Goal: Transaction & Acquisition: Subscribe to service/newsletter

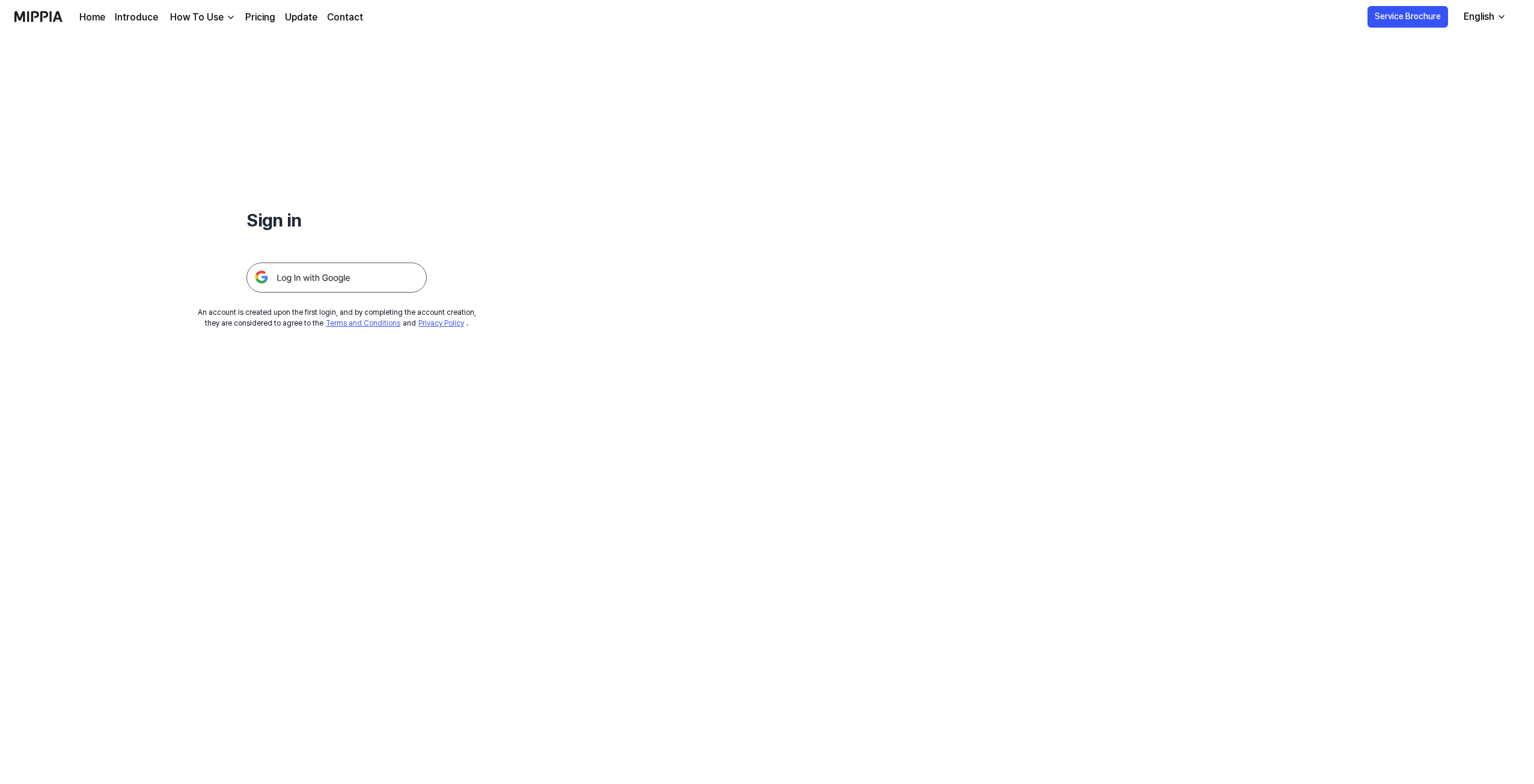
click at [298, 278] on img at bounding box center [336, 278] width 180 height 30
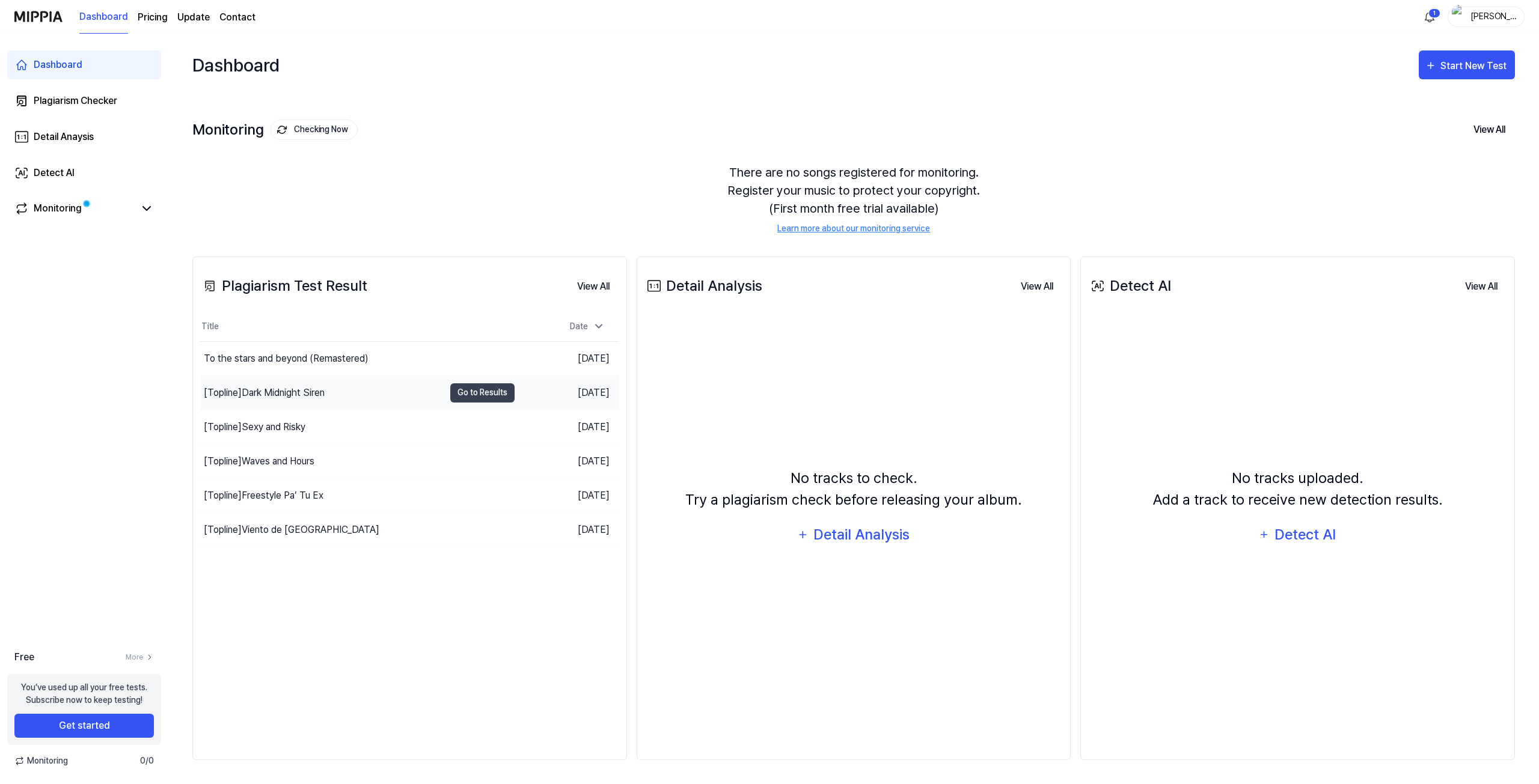
click at [369, 402] on div "[Topline] Dark Midnight Siren" at bounding box center [322, 392] width 244 height 34
click at [300, 495] on div "[Topline] Freestyle Pa’ Tu Ex" at bounding box center [264, 495] width 120 height 14
click at [285, 417] on div "[Topline] Sexy and Risky" at bounding box center [322, 427] width 244 height 34
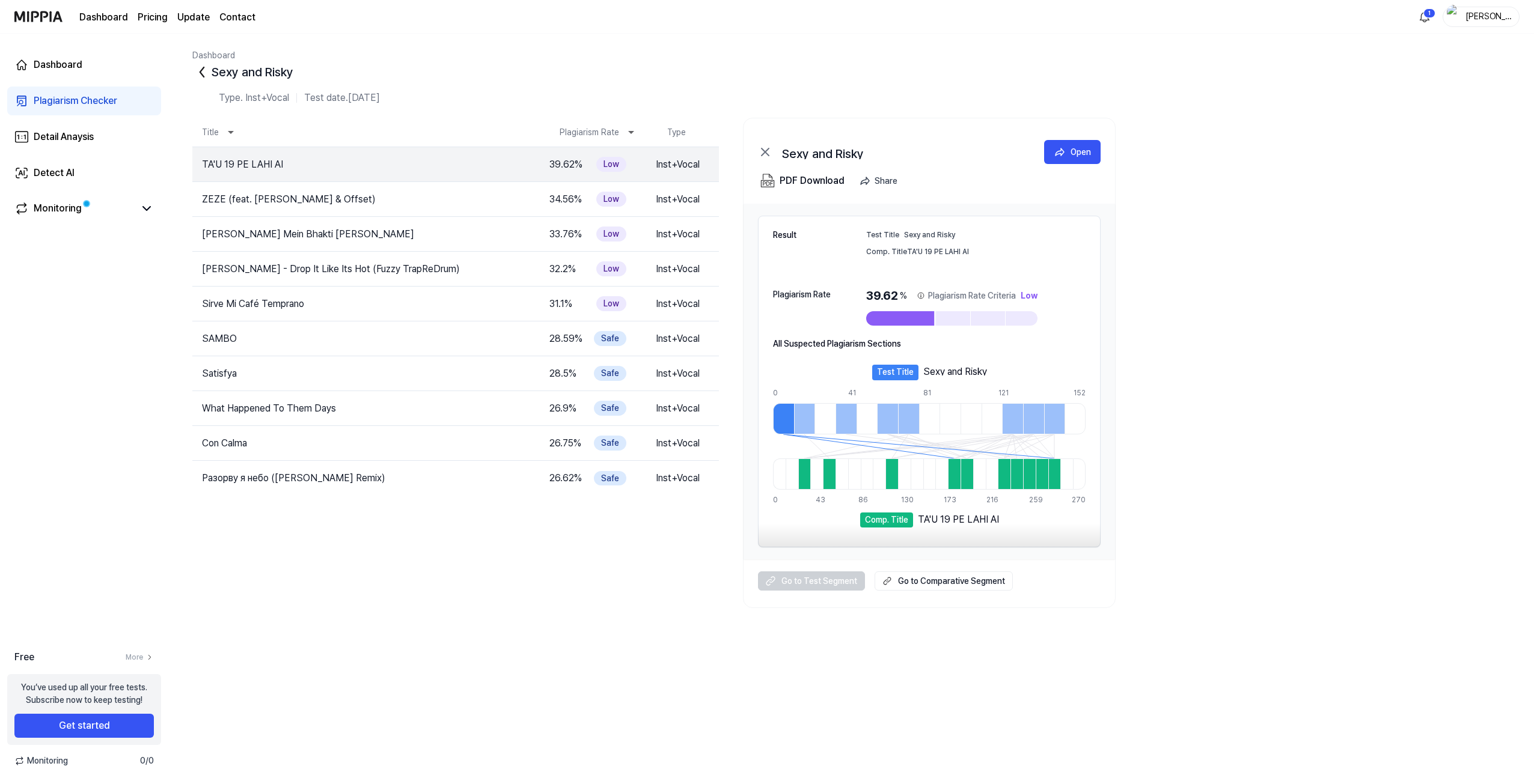
click at [205, 67] on icon at bounding box center [202, 72] width 19 height 19
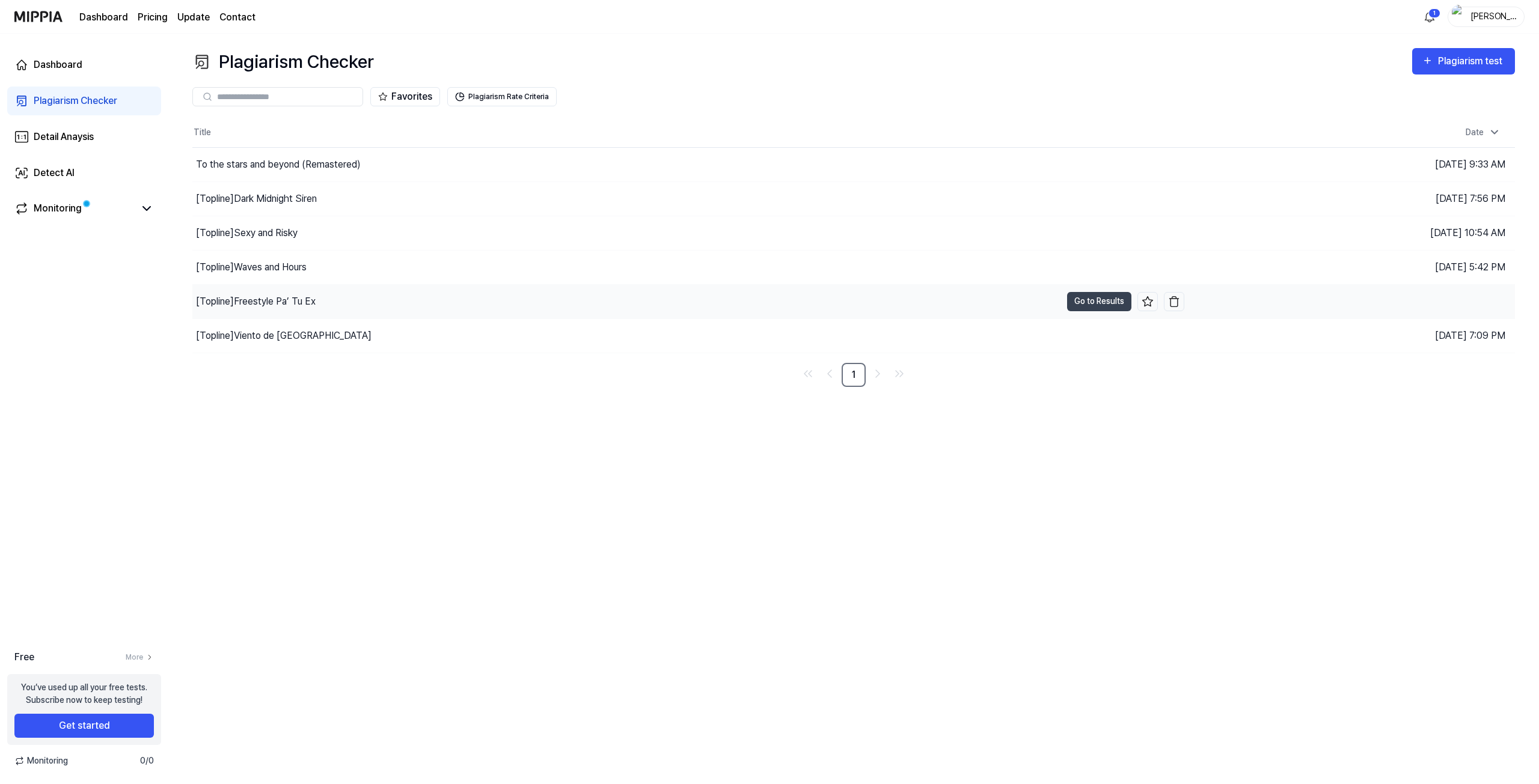
click at [303, 303] on div "[Topline] Freestyle Pa’ Tu Ex" at bounding box center [255, 301] width 120 height 14
click at [1090, 298] on button "Go to Results" at bounding box center [1099, 301] width 64 height 19
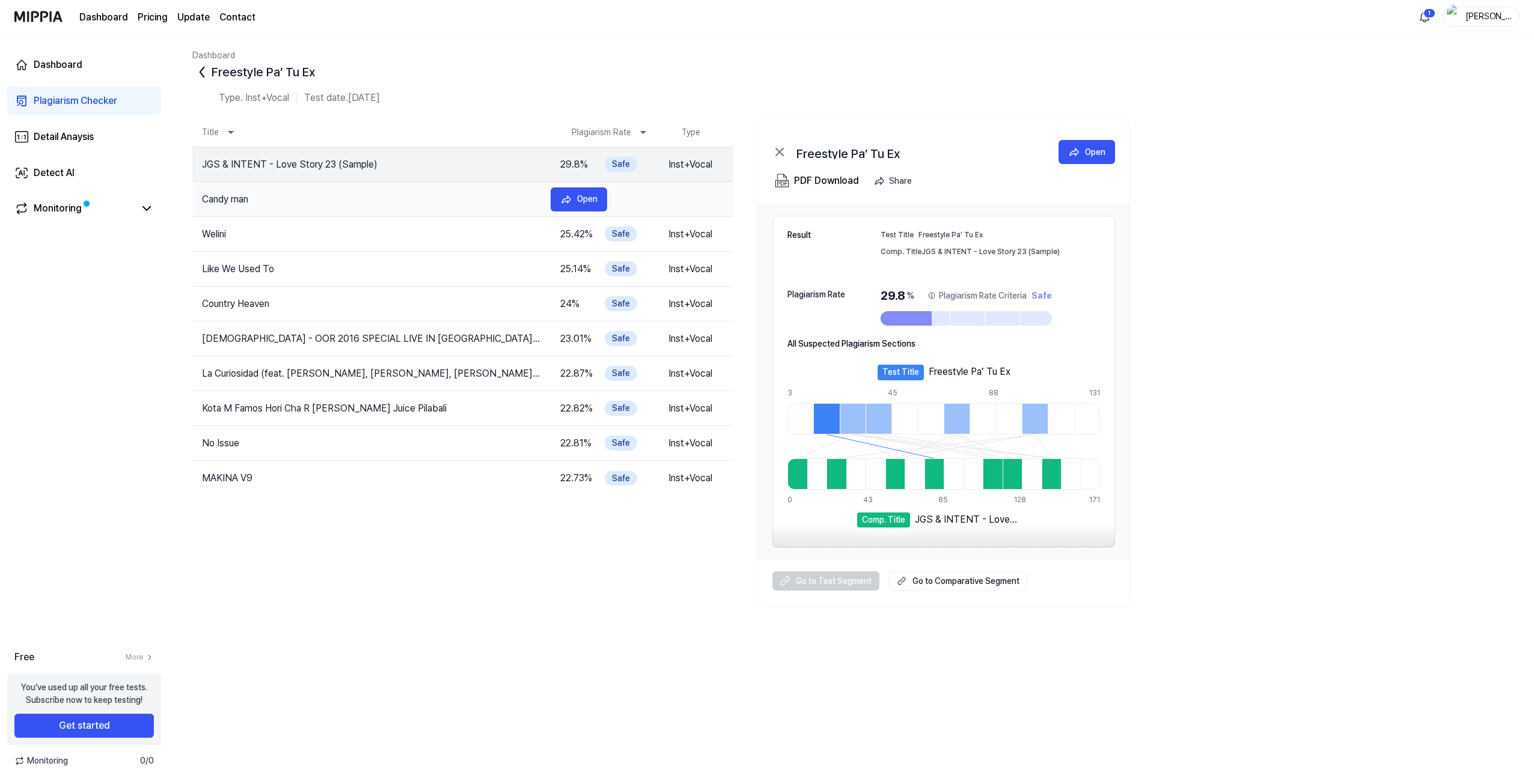
click at [421, 202] on td "Candy man" at bounding box center [367, 199] width 349 height 14
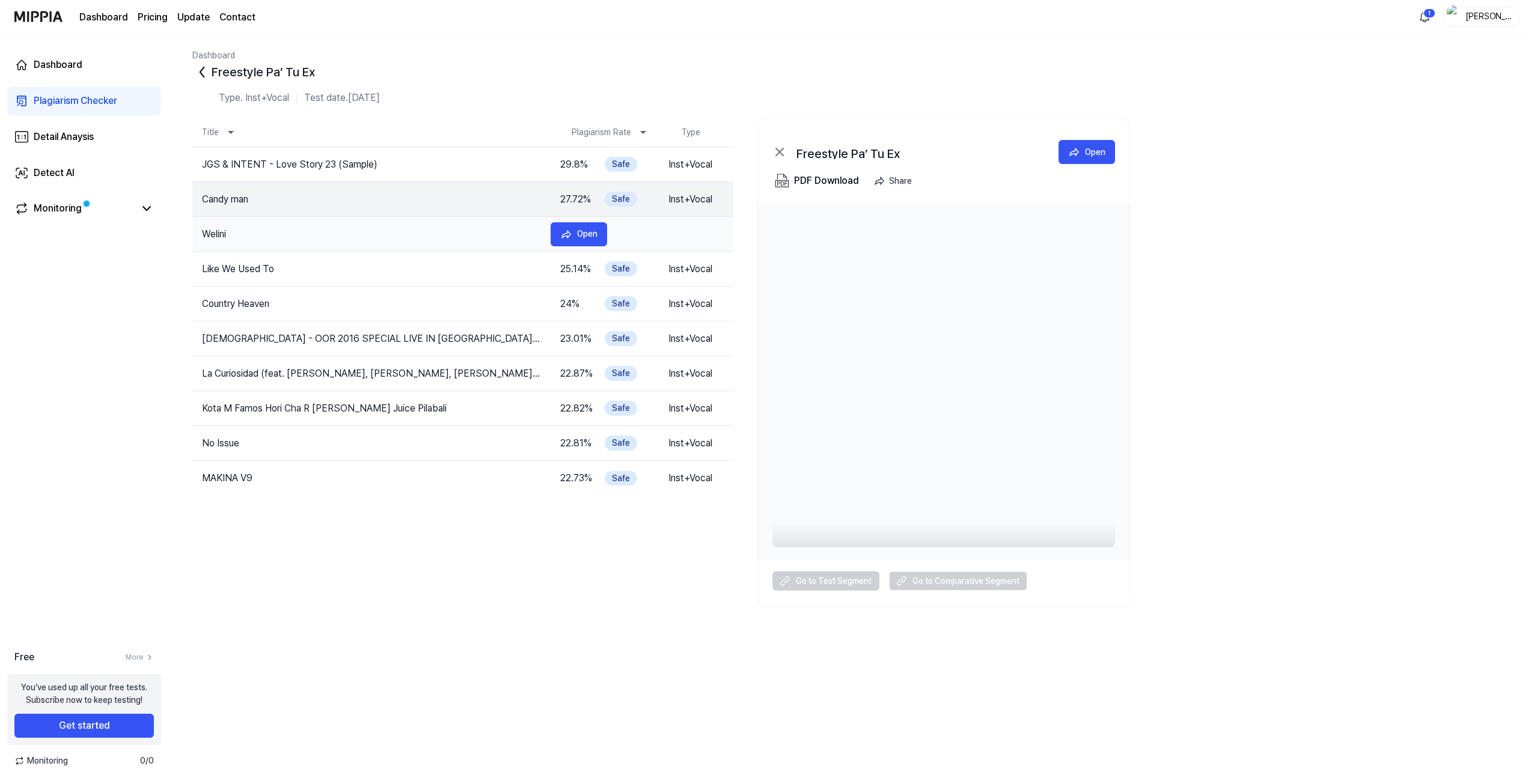
click at [441, 230] on td "Welini" at bounding box center [367, 234] width 349 height 14
click at [420, 151] on tr "JGS & INTENT - Love Story 23 (Sample) 29.8 % Safe Inst+Vocal Open" at bounding box center [463, 164] width 541 height 35
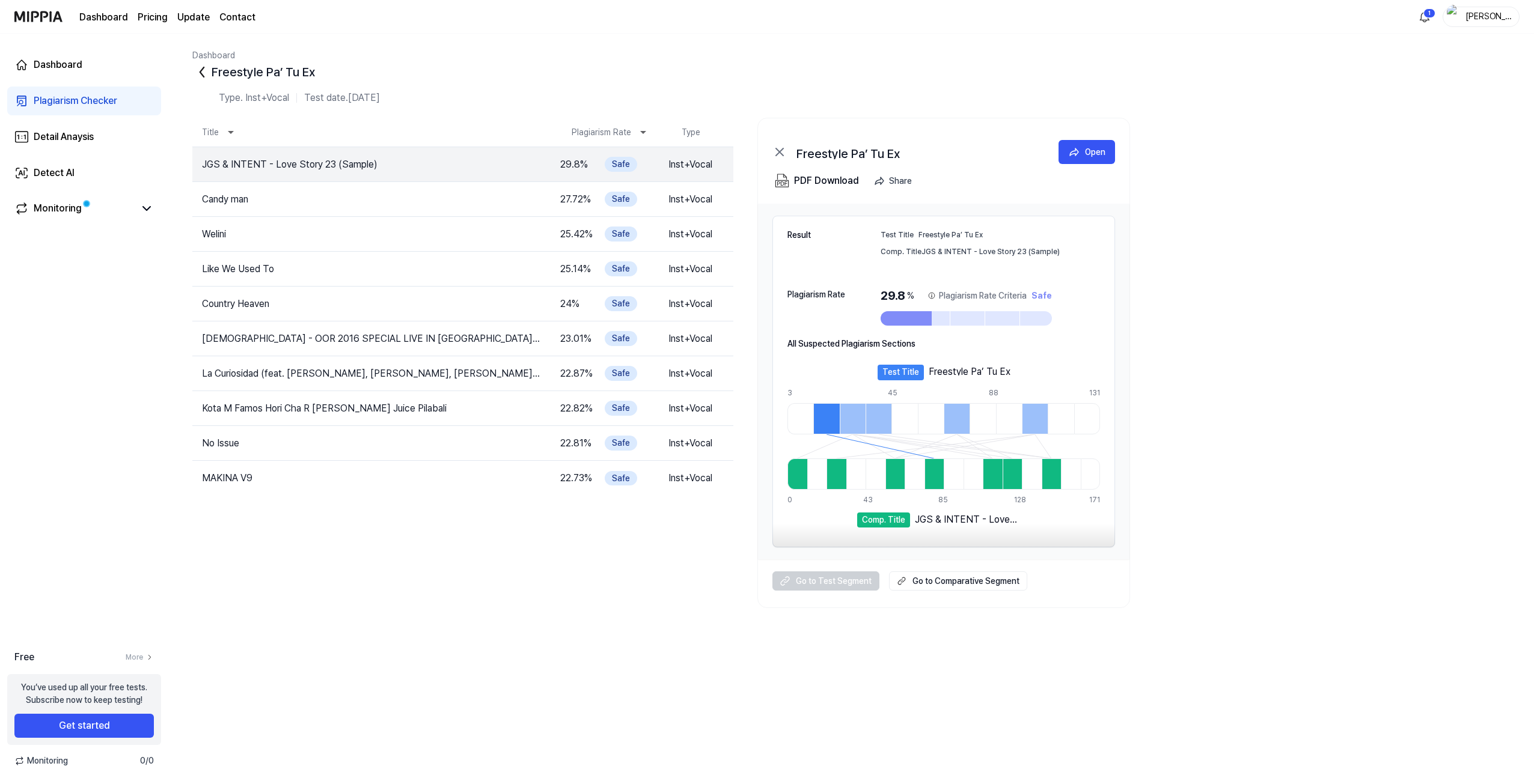
click at [202, 67] on icon at bounding box center [202, 72] width 19 height 19
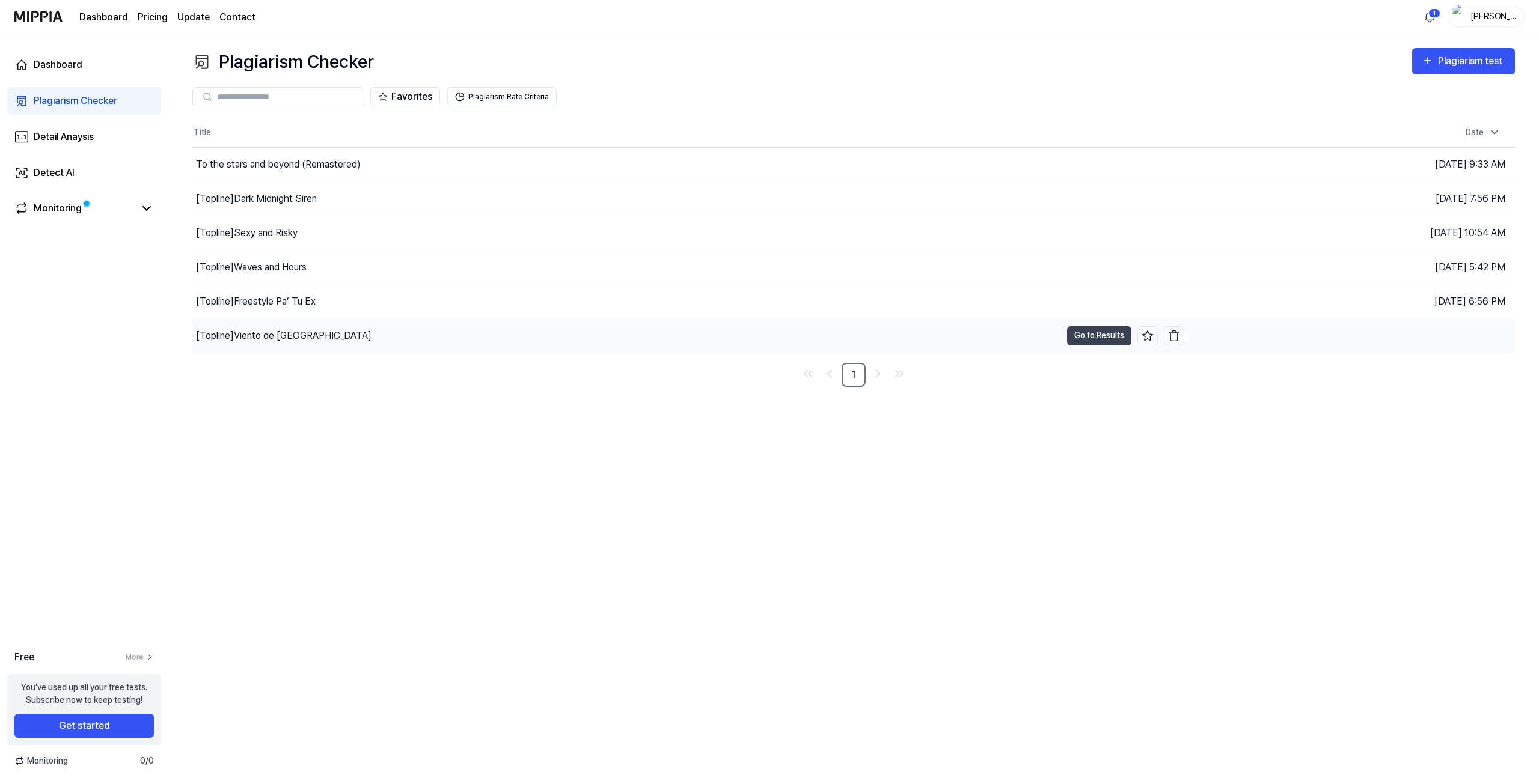
click at [336, 335] on div "[Topline] Viento de Chicago" at bounding box center [627, 335] width 869 height 34
click at [1103, 337] on button "Go to Results" at bounding box center [1099, 335] width 64 height 19
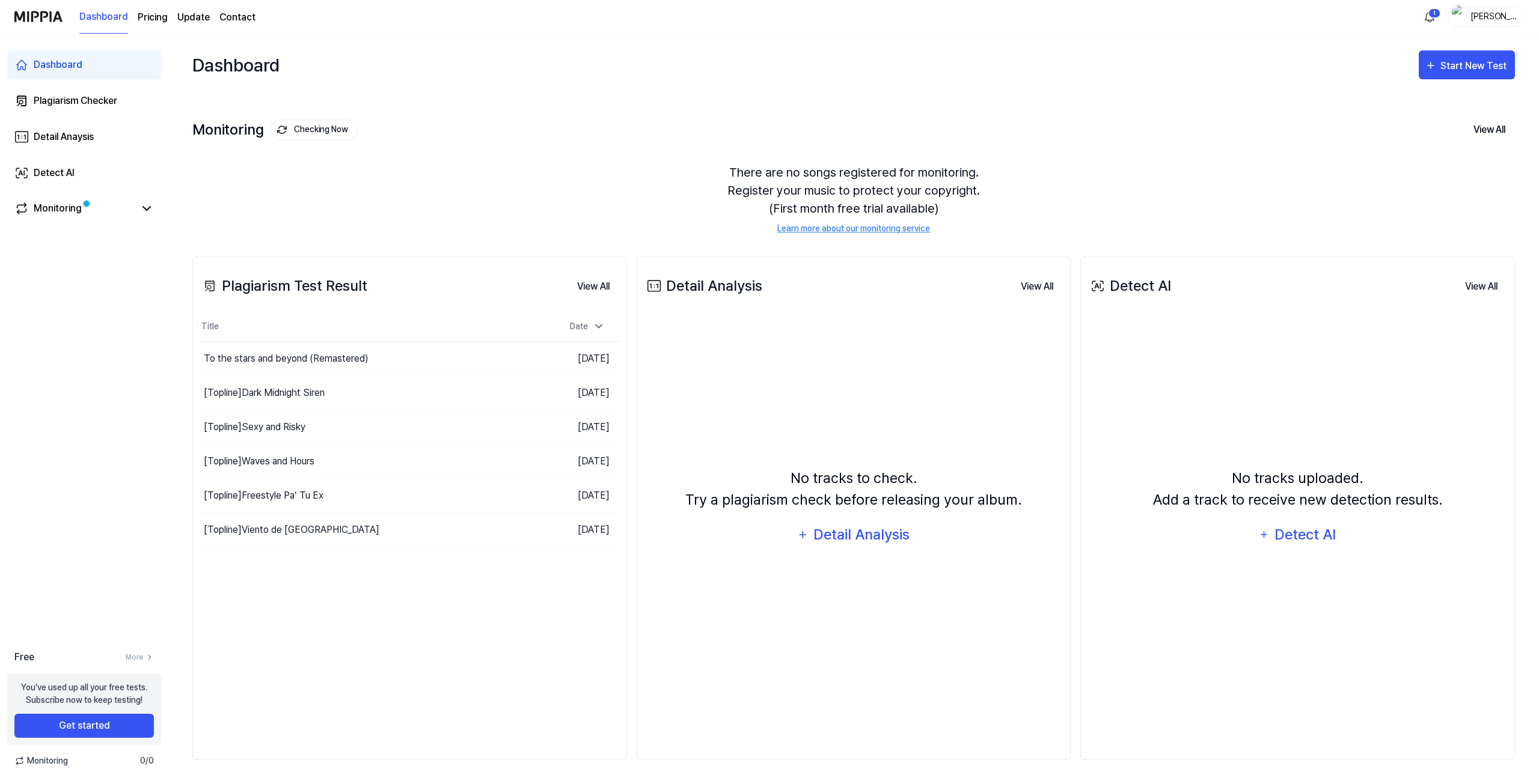
click at [160, 23] on page\) "Pricing" at bounding box center [153, 17] width 30 height 14
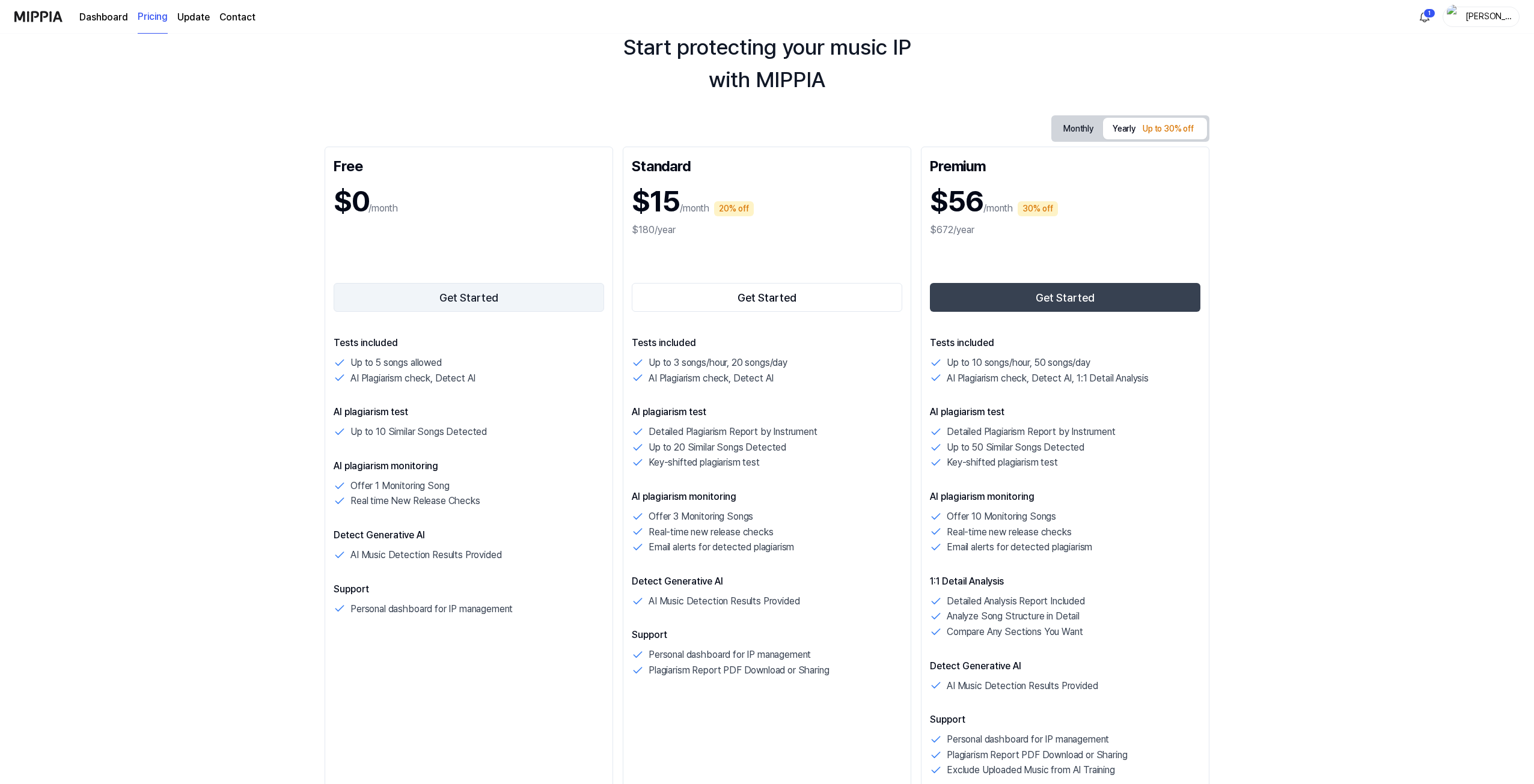
scroll to position [100, 0]
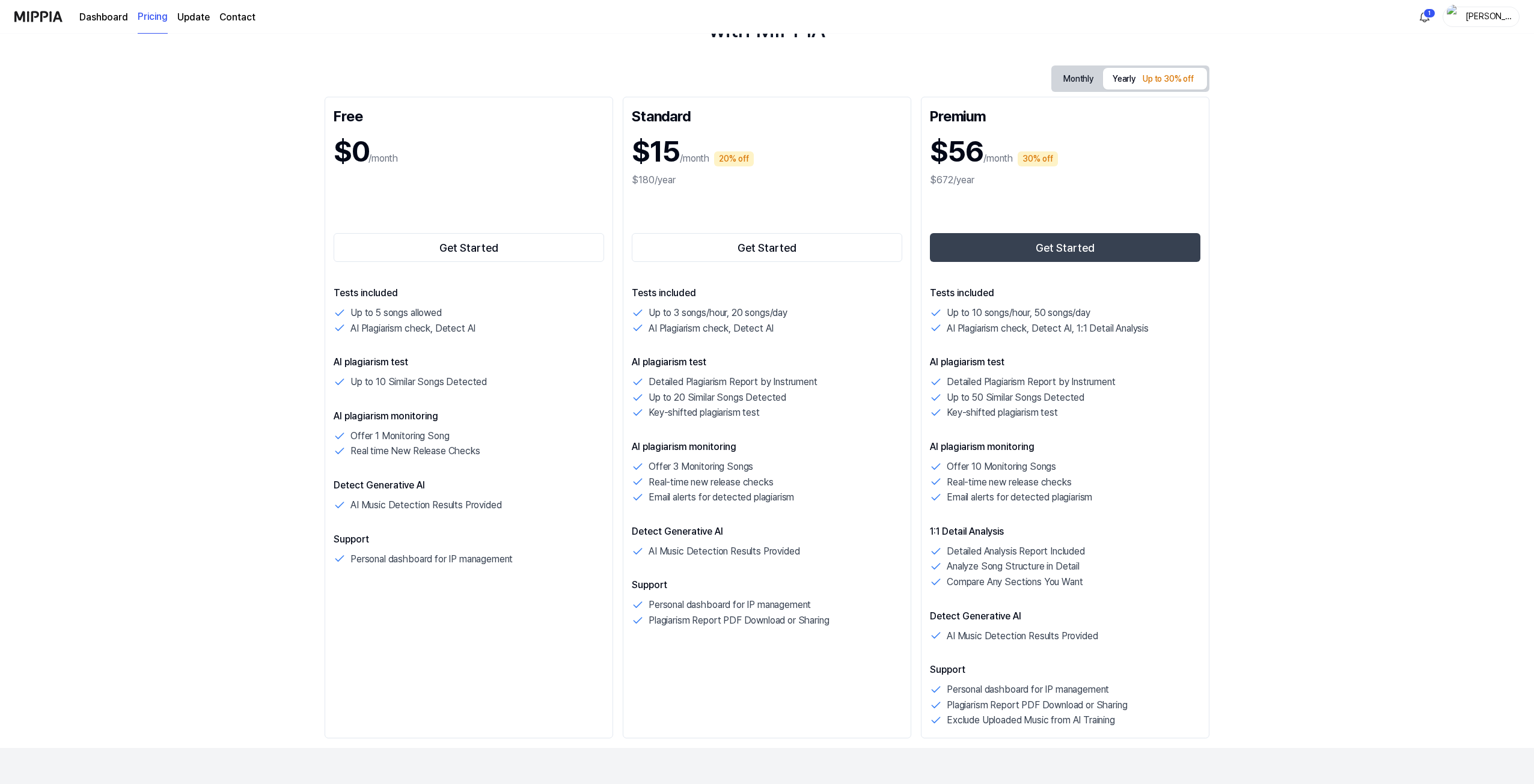
click at [1084, 82] on button "Monthly" at bounding box center [1079, 78] width 50 height 22
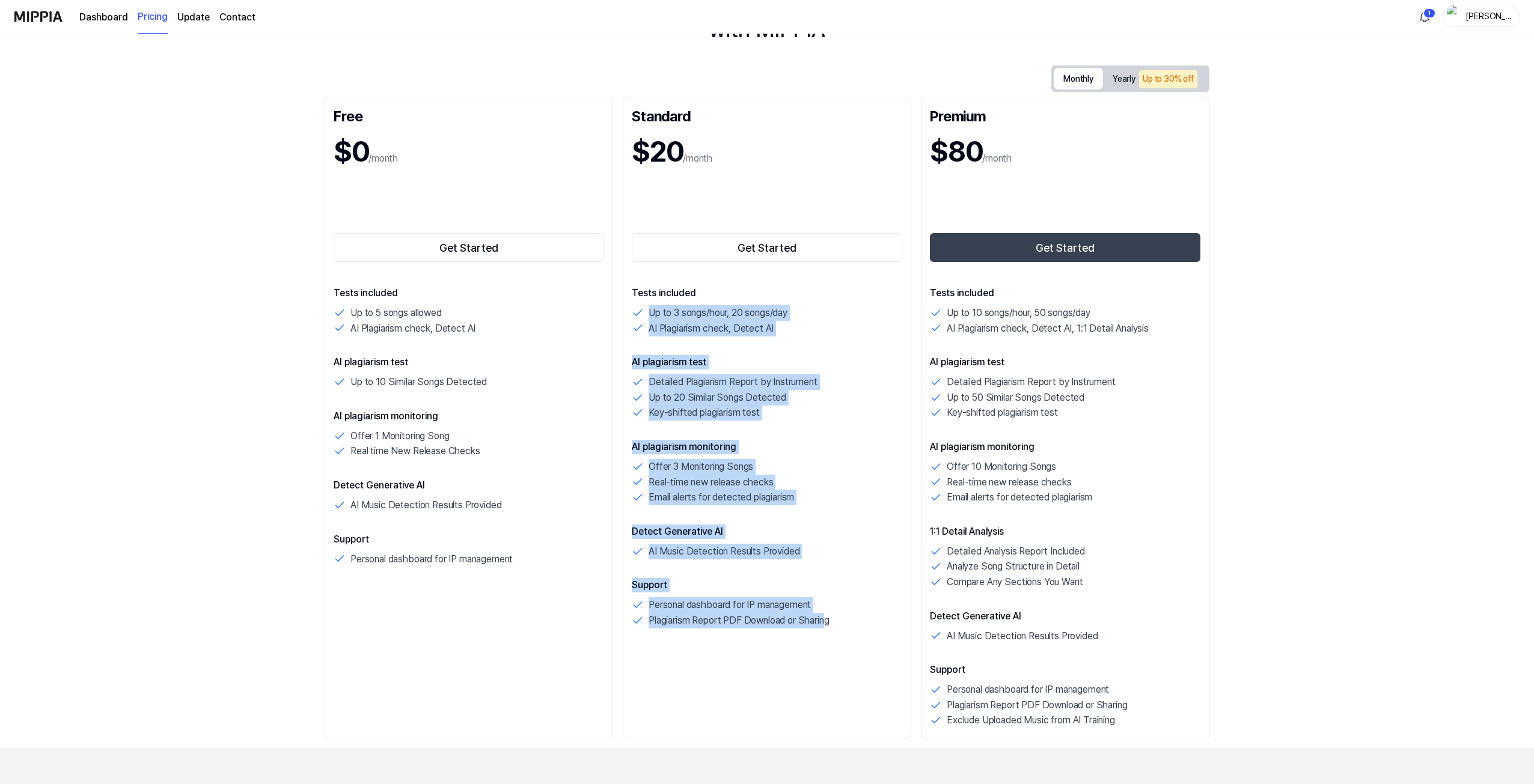
drag, startPoint x: 641, startPoint y: 308, endPoint x: 828, endPoint y: 630, distance: 372.4
click at [828, 630] on div "Standard $20 /month Get Started Tests included Up to 3 songs/hour, 20 songs/day…" at bounding box center [767, 417] width 288 height 642
click at [828, 632] on div "Standard $20 /month Get Started Tests included Up to 3 songs/hour, 20 songs/day…" at bounding box center [767, 417] width 288 height 642
drag, startPoint x: 839, startPoint y: 628, endPoint x: 636, endPoint y: 282, distance: 401.2
click at [636, 282] on div "Standard $20 /month Get Started Tests included Up to 3 songs/hour, 20 songs/day…" at bounding box center [767, 417] width 288 height 642
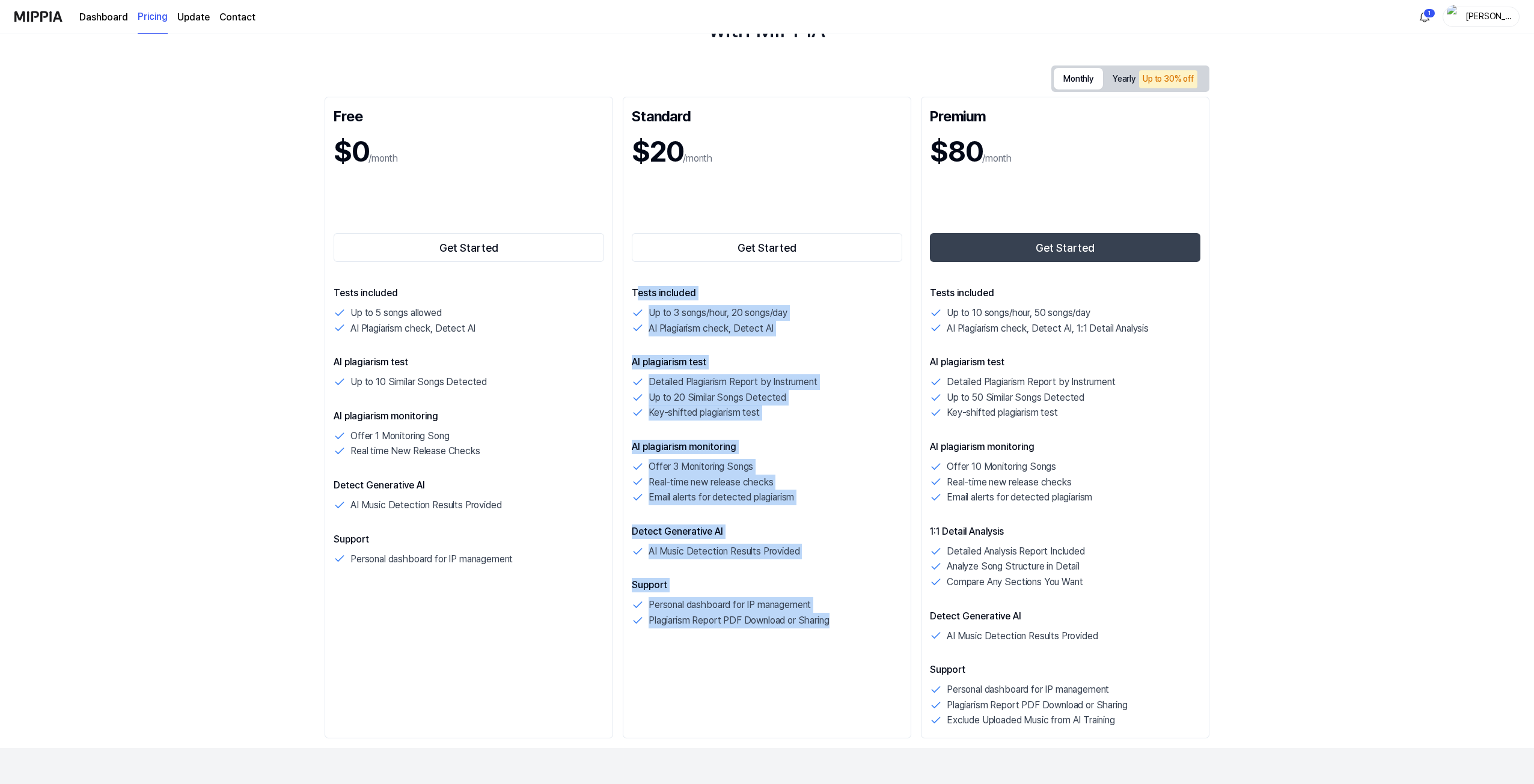
click at [658, 473] on p "Offer 3 Monitoring Songs" at bounding box center [701, 467] width 105 height 16
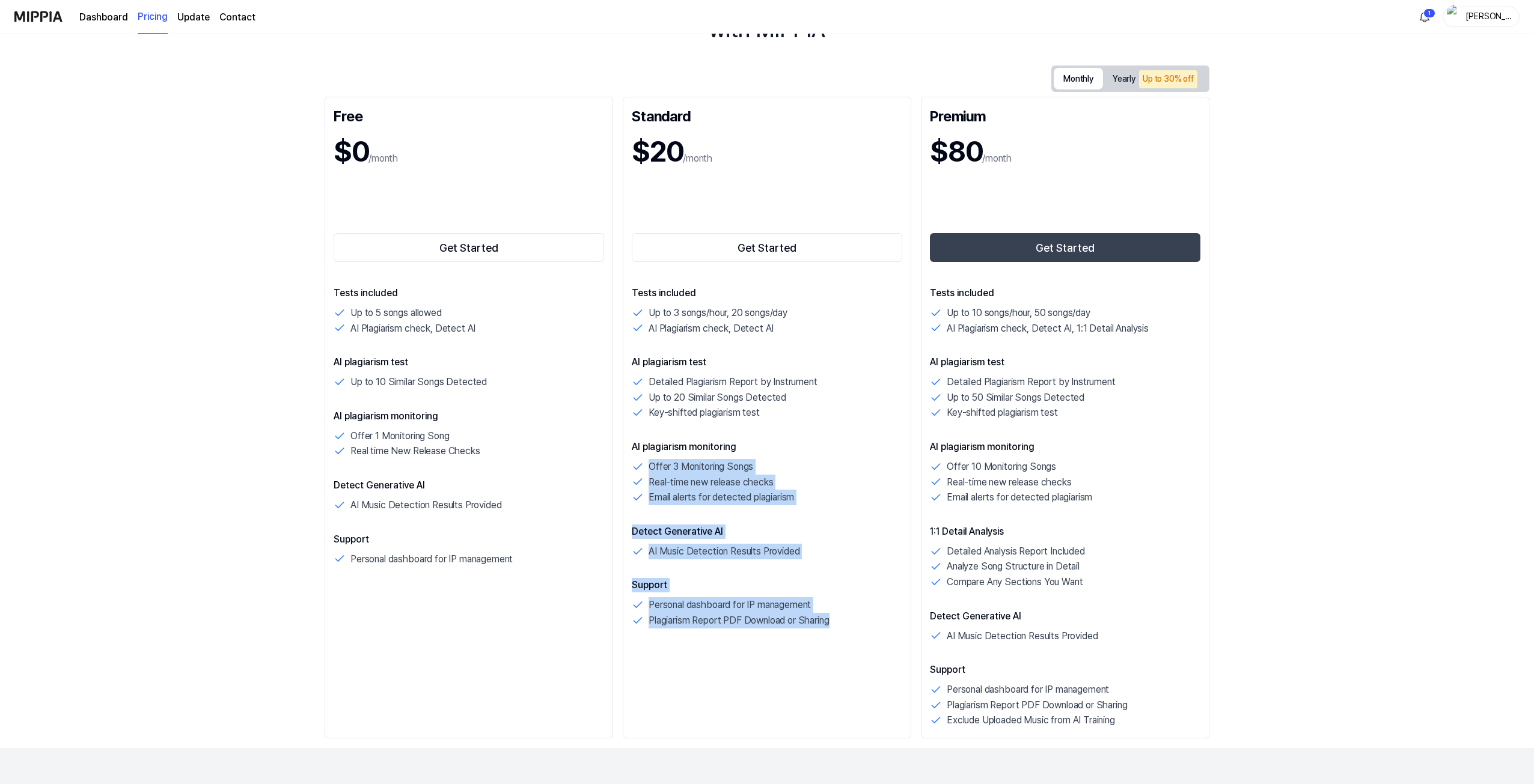
drag, startPoint x: 665, startPoint y: 481, endPoint x: 856, endPoint y: 628, distance: 241.0
click at [856, 628] on div "Tests included Up to 3 songs/hour, 20 songs/day AI Plagiarism check, Detect AI …" at bounding box center [766, 457] width 270 height 343
click at [856, 628] on div "Plagiarism Report PDF Download or Sharing" at bounding box center [766, 620] width 270 height 16
drag, startPoint x: 851, startPoint y: 630, endPoint x: 643, endPoint y: 371, distance: 332.2
click at [643, 371] on div "Standard $20 /month Get Started Tests included Up to 3 songs/hour, 20 songs/day…" at bounding box center [767, 417] width 288 height 642
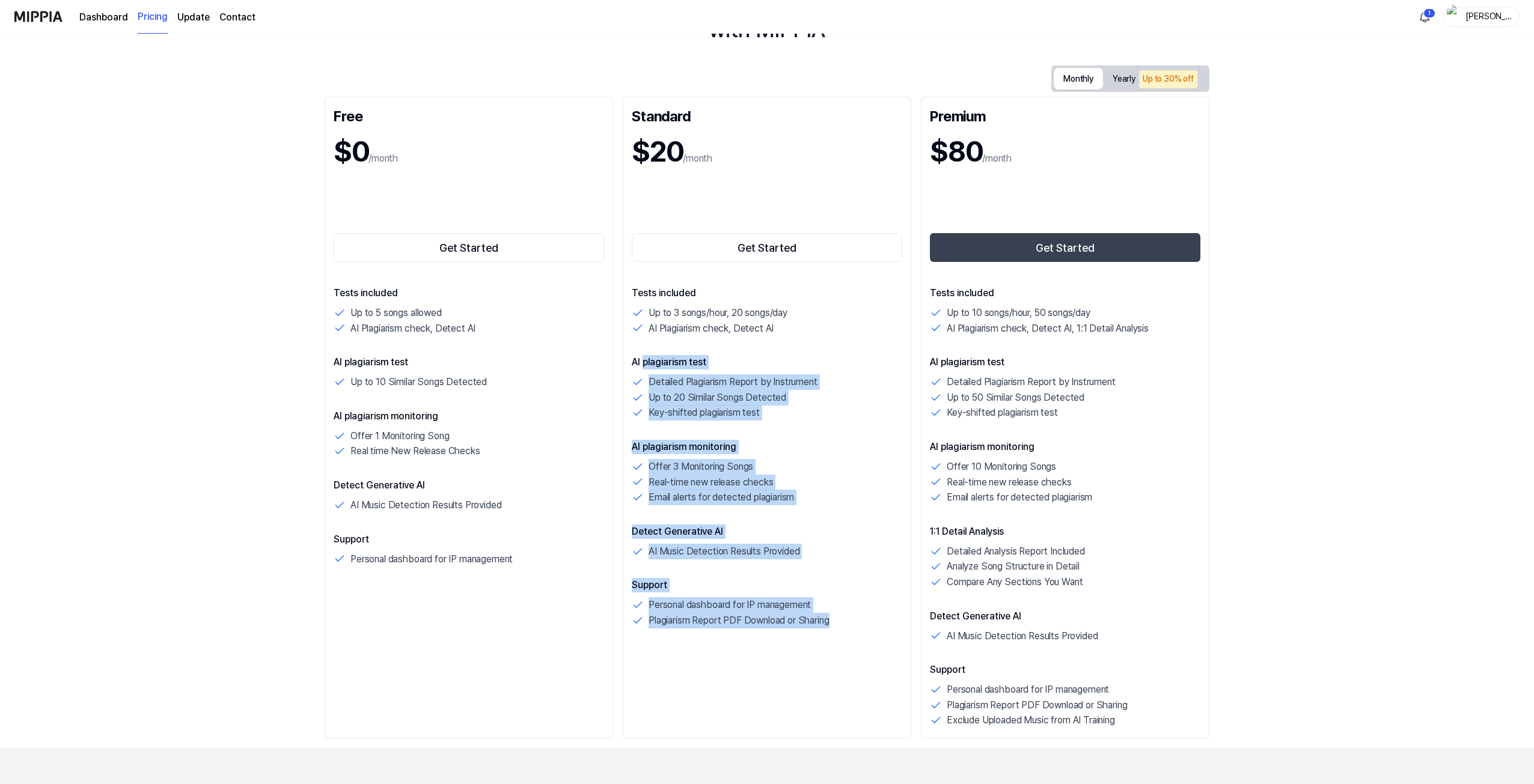
click at [687, 590] on p "Support" at bounding box center [766, 585] width 270 height 14
drag, startPoint x: 841, startPoint y: 627, endPoint x: 636, endPoint y: 349, distance: 345.4
click at [636, 349] on div "Tests included Up to 3 songs/hour, 20 songs/day AI Plagiarism check, Detect AI …" at bounding box center [766, 457] width 270 height 343
click at [766, 629] on div "Standard $20 /month Get Started Tests included Up to 3 songs/hour, 20 songs/day…" at bounding box center [767, 417] width 288 height 642
drag, startPoint x: 841, startPoint y: 627, endPoint x: 627, endPoint y: 357, distance: 344.5
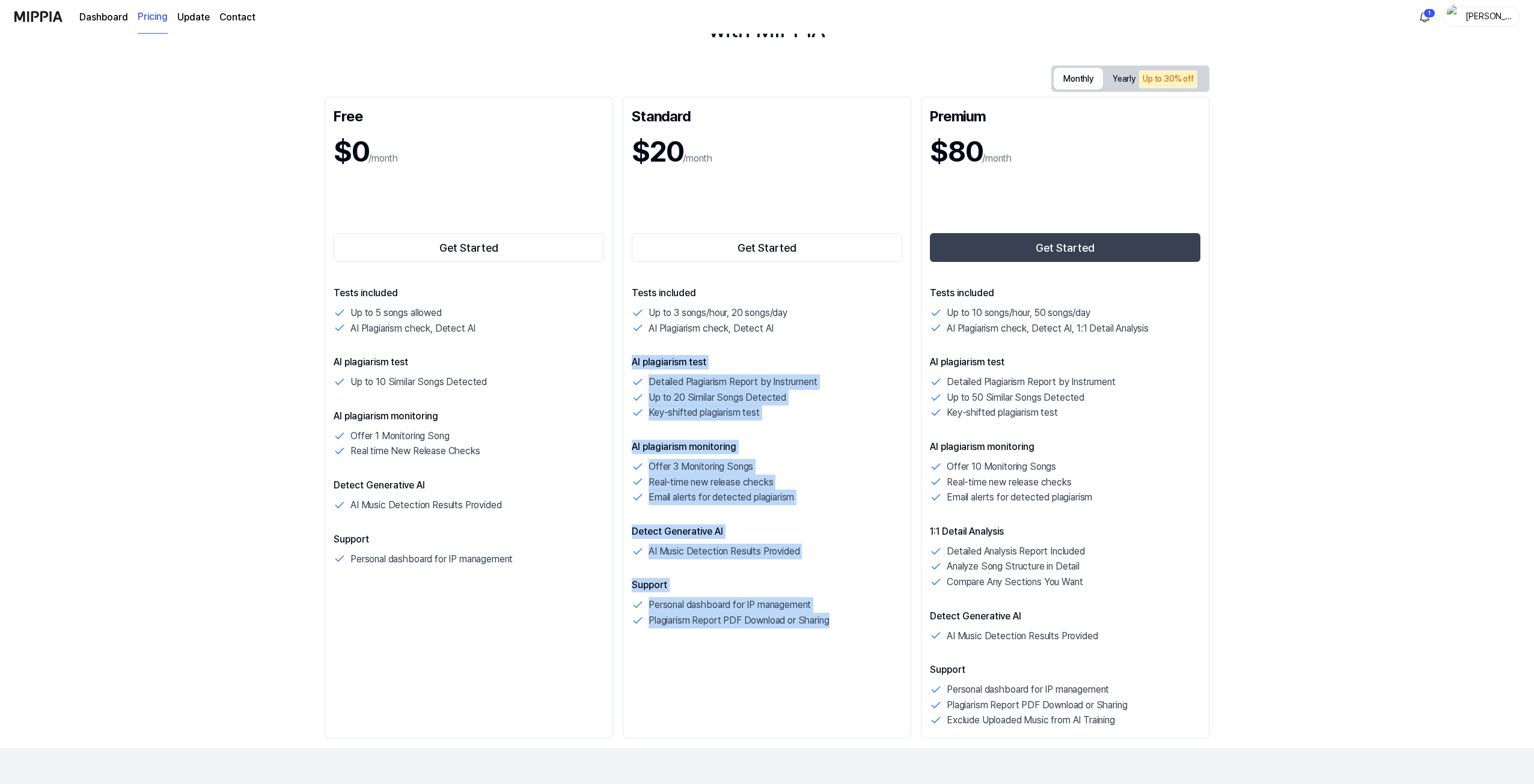
click at [627, 357] on div "Standard $20 /month Get Started Tests included Up to 3 songs/hour, 20 songs/day…" at bounding box center [767, 417] width 288 height 642
click at [886, 577] on div "Tests included Up to 3 songs/hour, 20 songs/day AI Plagiarism check, Detect AI …" at bounding box center [766, 457] width 270 height 343
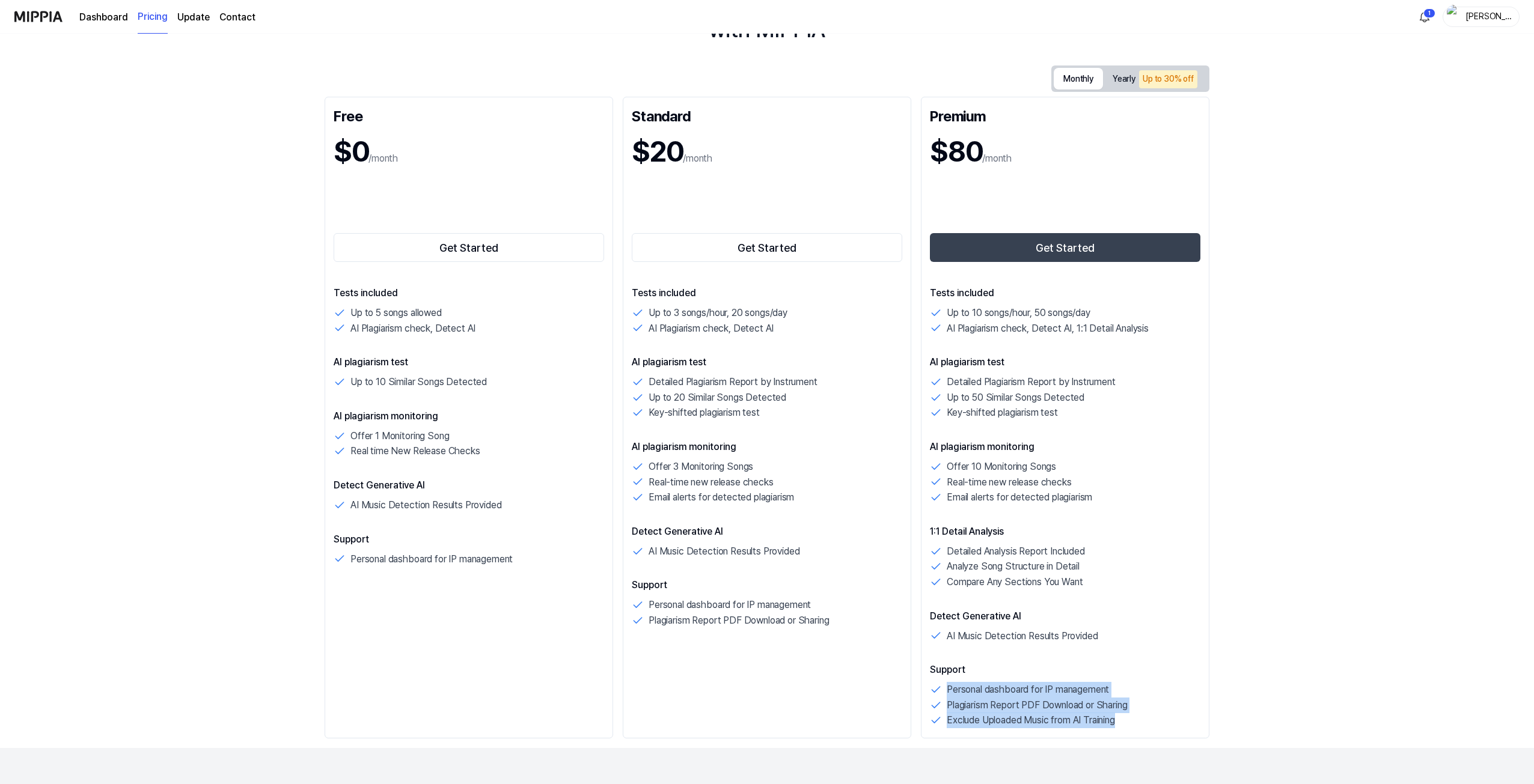
drag, startPoint x: 938, startPoint y: 691, endPoint x: 1141, endPoint y: 715, distance: 204.4
click at [1141, 715] on div "Personal dashboard for IP management Plagiarism Report PDF Download or Sharing …" at bounding box center [1065, 706] width 270 height 46
click at [1141, 715] on div "Exclude Uploaded Music from AI Training" at bounding box center [1065, 720] width 270 height 16
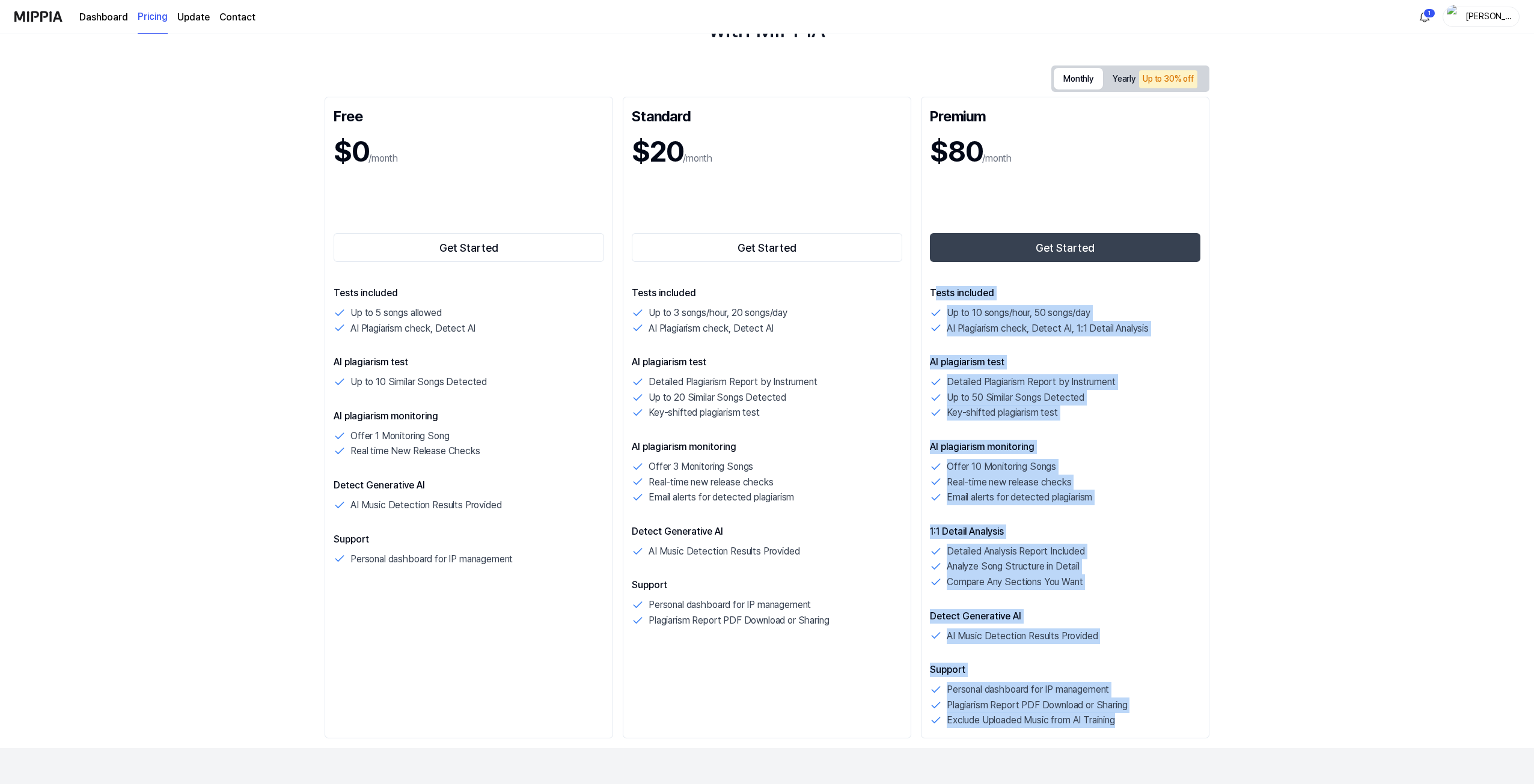
drag, startPoint x: 1122, startPoint y: 722, endPoint x: 935, endPoint y: 295, distance: 466.2
click at [935, 295] on div "Tests included Up to 10 songs/hour, 50 songs/day AI Plagiarism check, Detect AI…" at bounding box center [1065, 506] width 270 height 442
click at [1008, 383] on p "Detailed Plagiarism Report by Instrument" at bounding box center [1031, 382] width 169 height 16
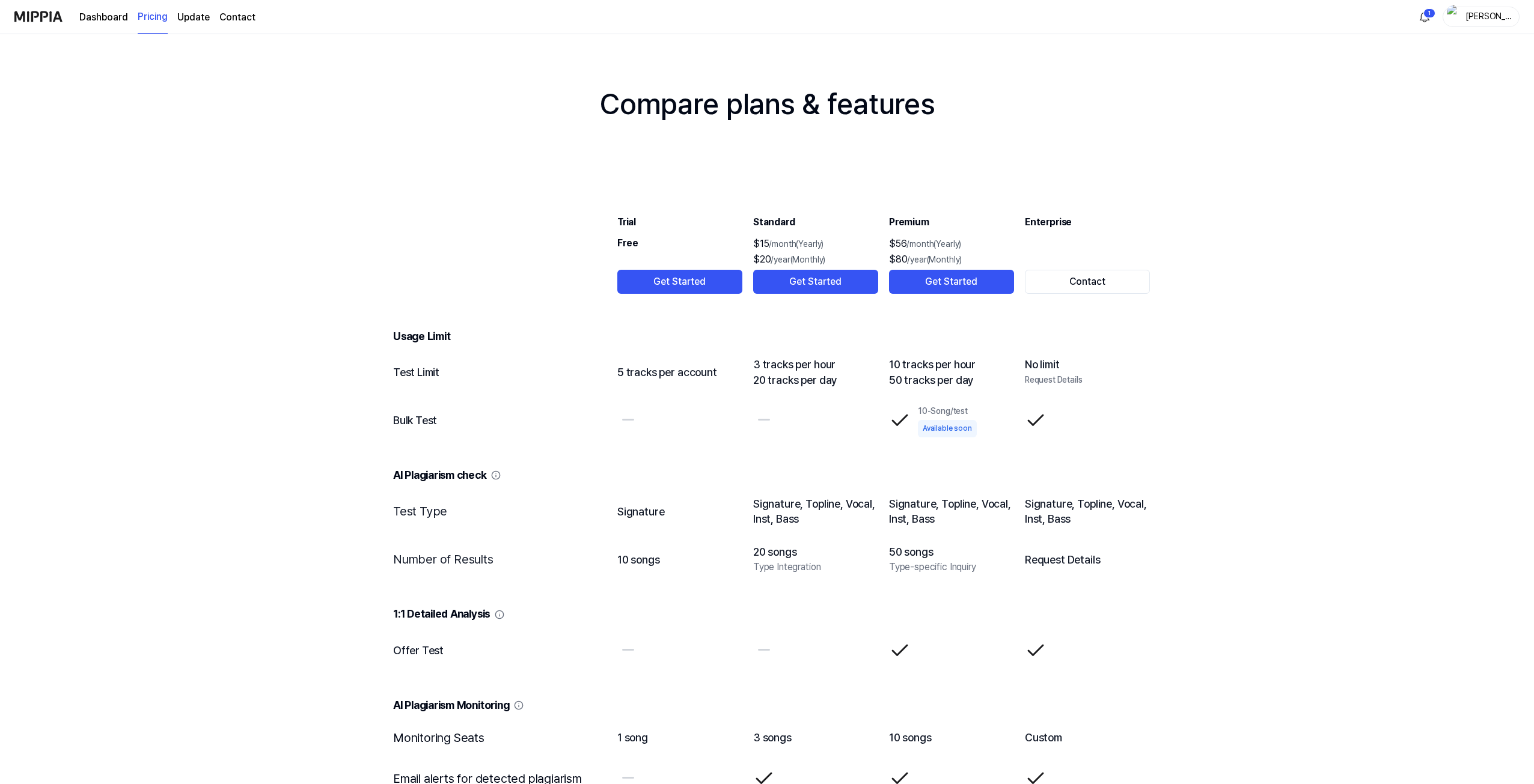
scroll to position [1202, 0]
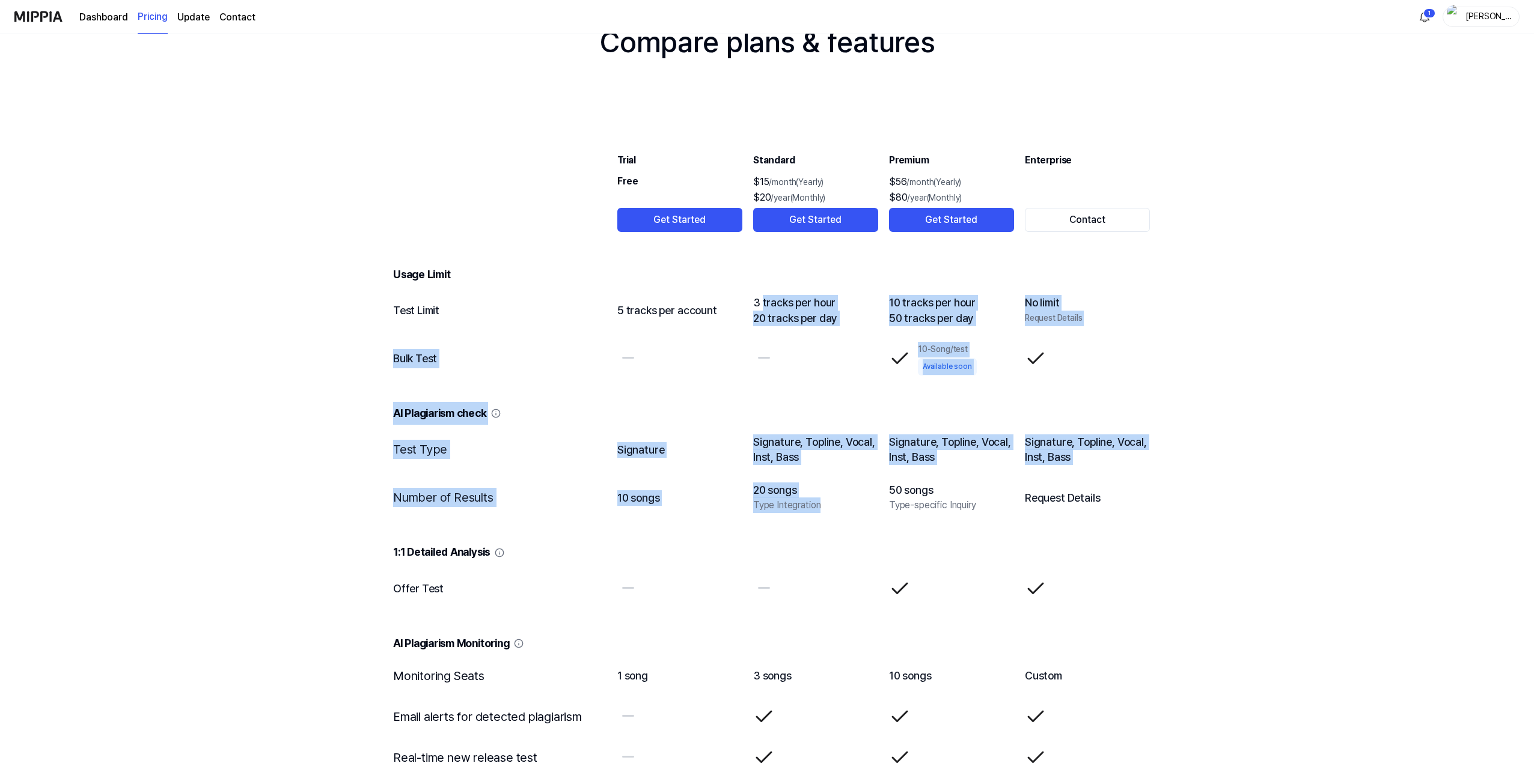
drag, startPoint x: 761, startPoint y: 298, endPoint x: 847, endPoint y: 501, distance: 220.5
click at [847, 501] on tbody "Usage Limit Test Limit 5 tracks per account 3 tracks per hour 20 tracks per day…" at bounding box center [767, 725] width 767 height 962
click at [847, 501] on div "Type Integration" at bounding box center [815, 505] width 125 height 16
drag, startPoint x: 822, startPoint y: 506, endPoint x: 757, endPoint y: 260, distance: 254.4
click at [757, 260] on tbody "Usage Limit Test Limit 5 tracks per account 3 tracks per hour 20 tracks per day…" at bounding box center [767, 725] width 767 height 962
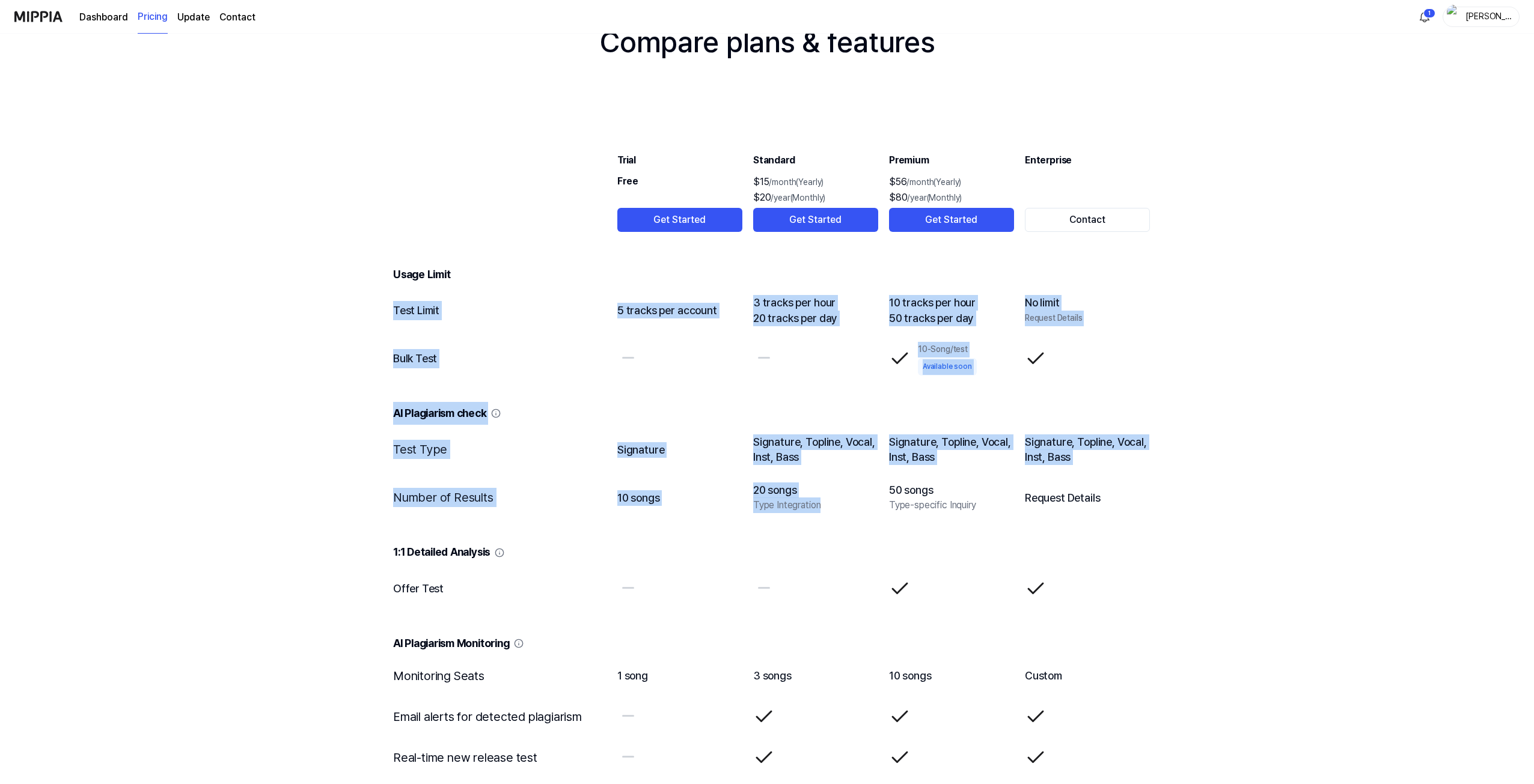
click at [755, 454] on td "Signature, Topline, Vocal, Inst, Bass" at bounding box center [816, 449] width 126 height 48
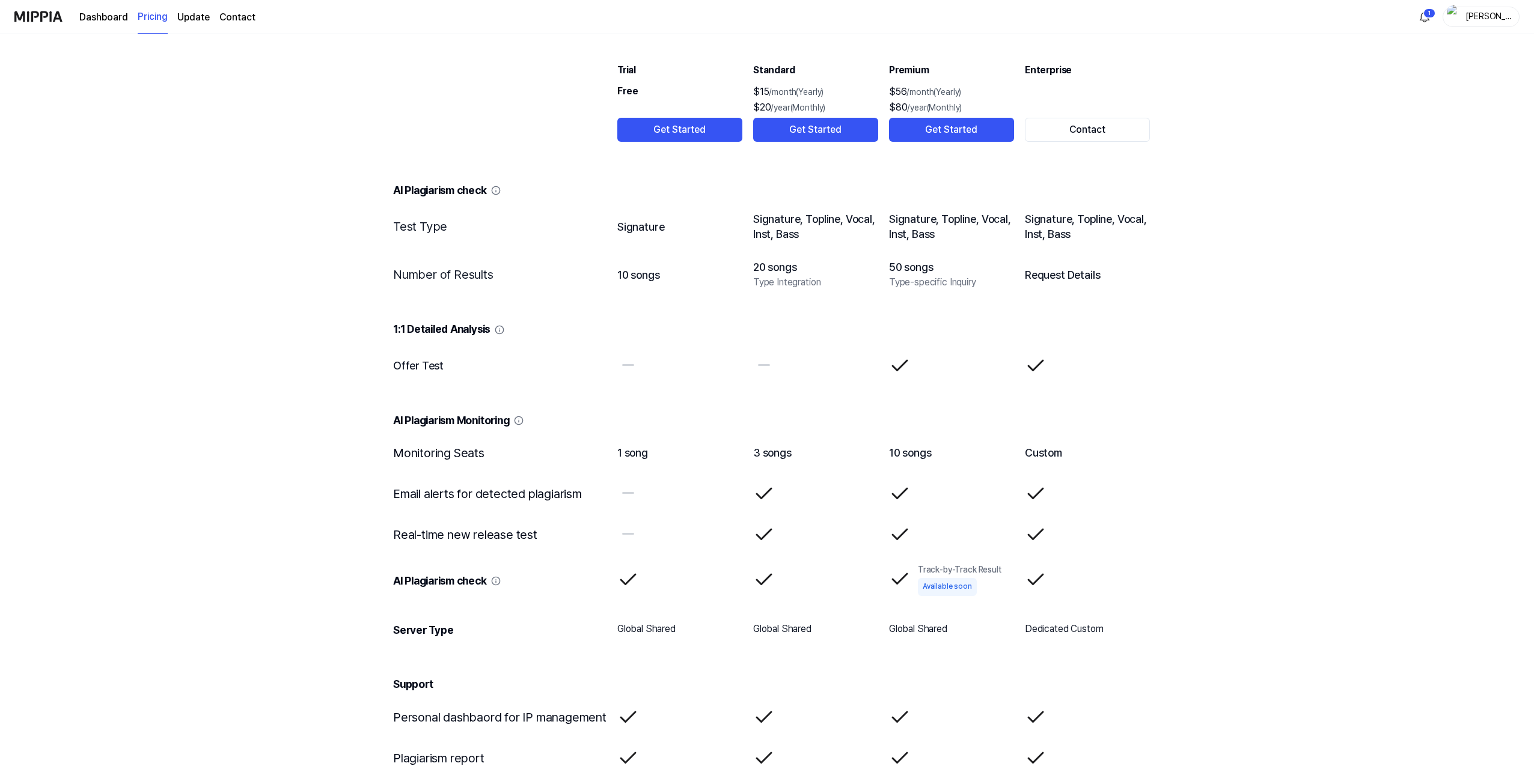
scroll to position [1502, 0]
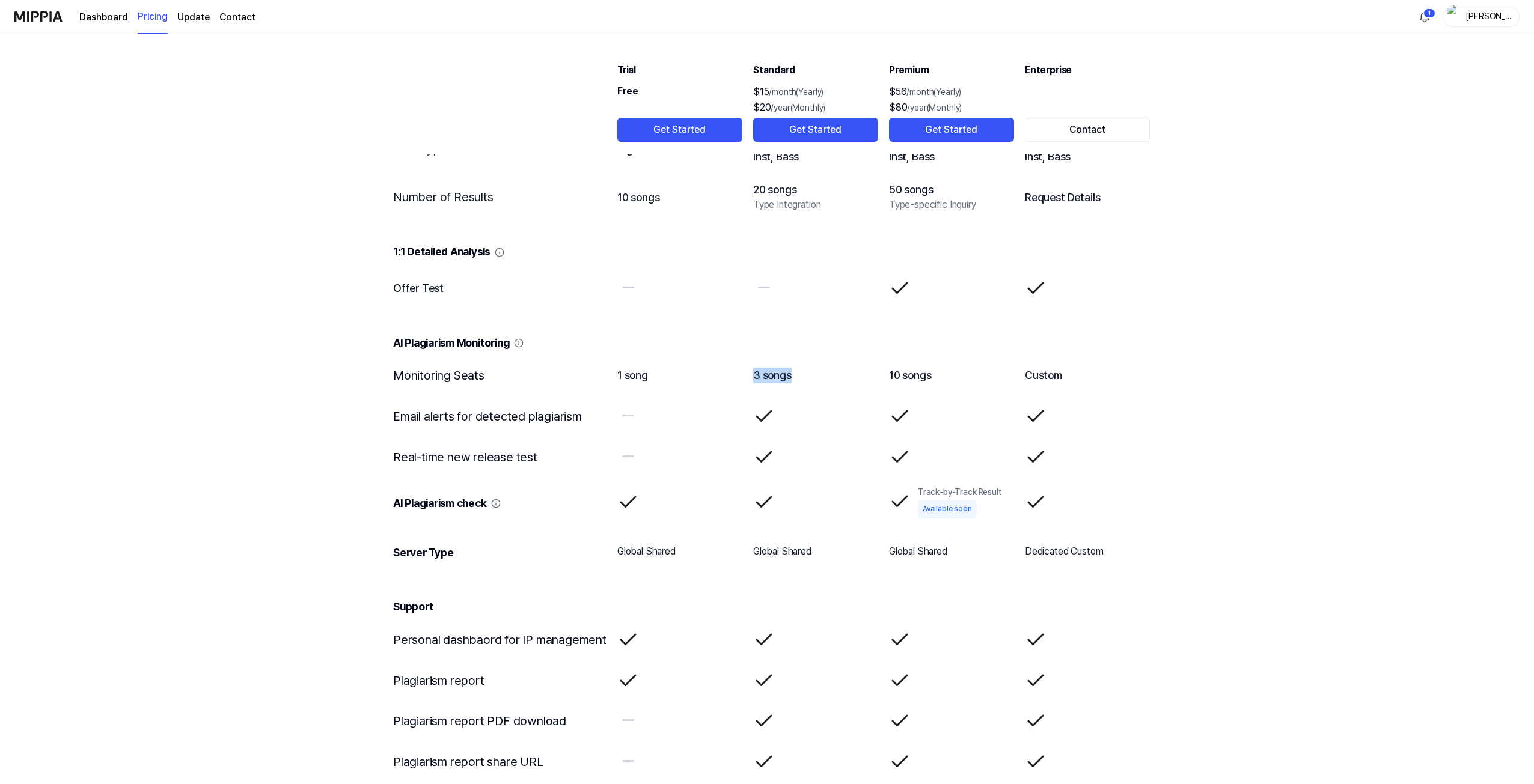
drag, startPoint x: 749, startPoint y: 376, endPoint x: 802, endPoint y: 389, distance: 54.6
click at [802, 389] on table "Trial Free Get Started Standard $15 /month(Yearly) $20 /year(Monthly) Get Start…" at bounding box center [766, 359] width 786 height 1094
click at [779, 461] on td at bounding box center [816, 457] width 126 height 40
drag, startPoint x: 755, startPoint y: 554, endPoint x: 845, endPoint y: 570, distance: 91.4
click at [845, 570] on td "Global Shared" at bounding box center [816, 552] width 126 height 50
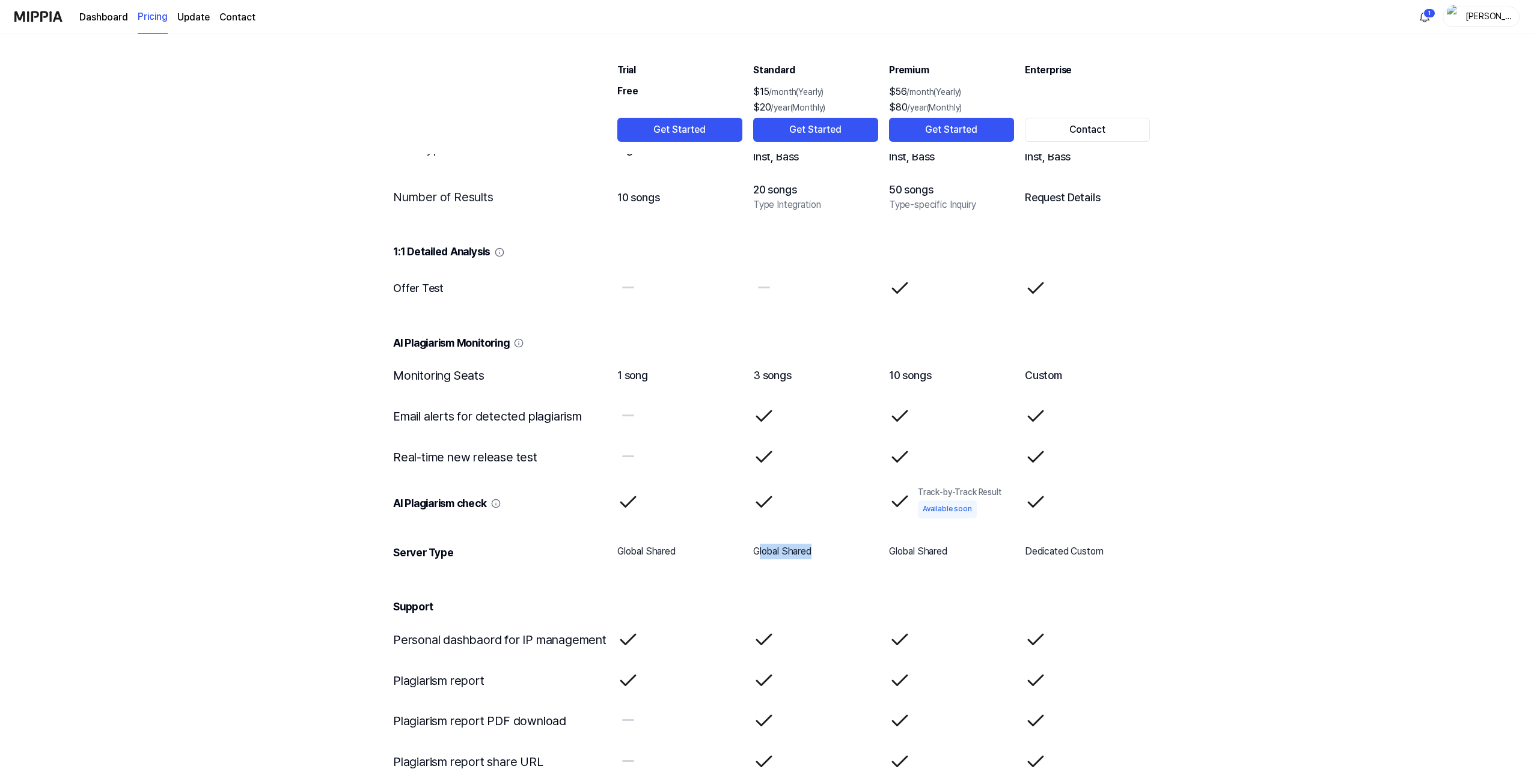
click at [845, 570] on td "Global Shared" at bounding box center [816, 552] width 126 height 50
drag, startPoint x: 825, startPoint y: 555, endPoint x: 745, endPoint y: 558, distance: 80.1
click at [745, 558] on table "Trial Free Get Started Standard $15 /month(Yearly) $20 /year(Monthly) Get Start…" at bounding box center [766, 359] width 786 height 1094
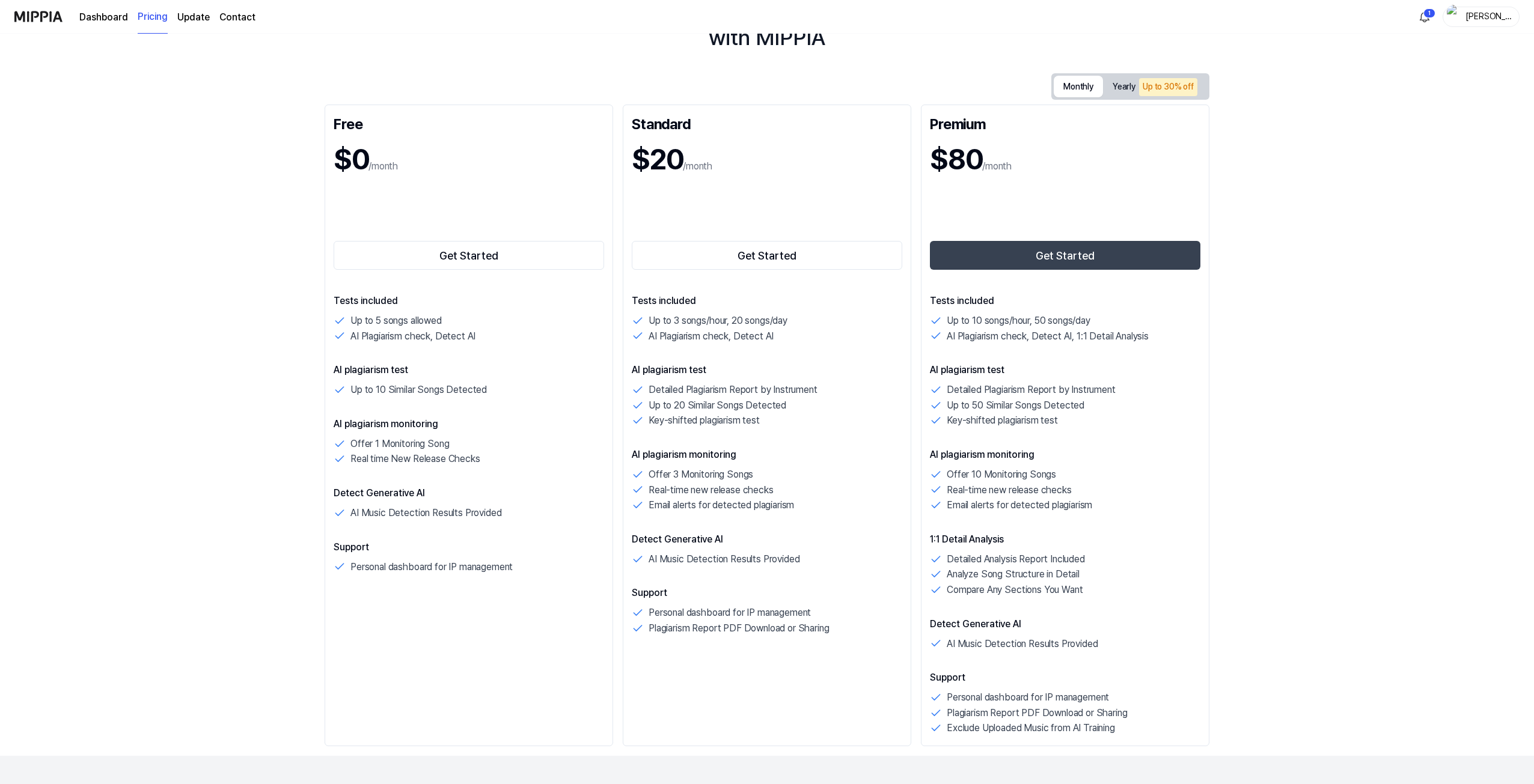
scroll to position [0, 0]
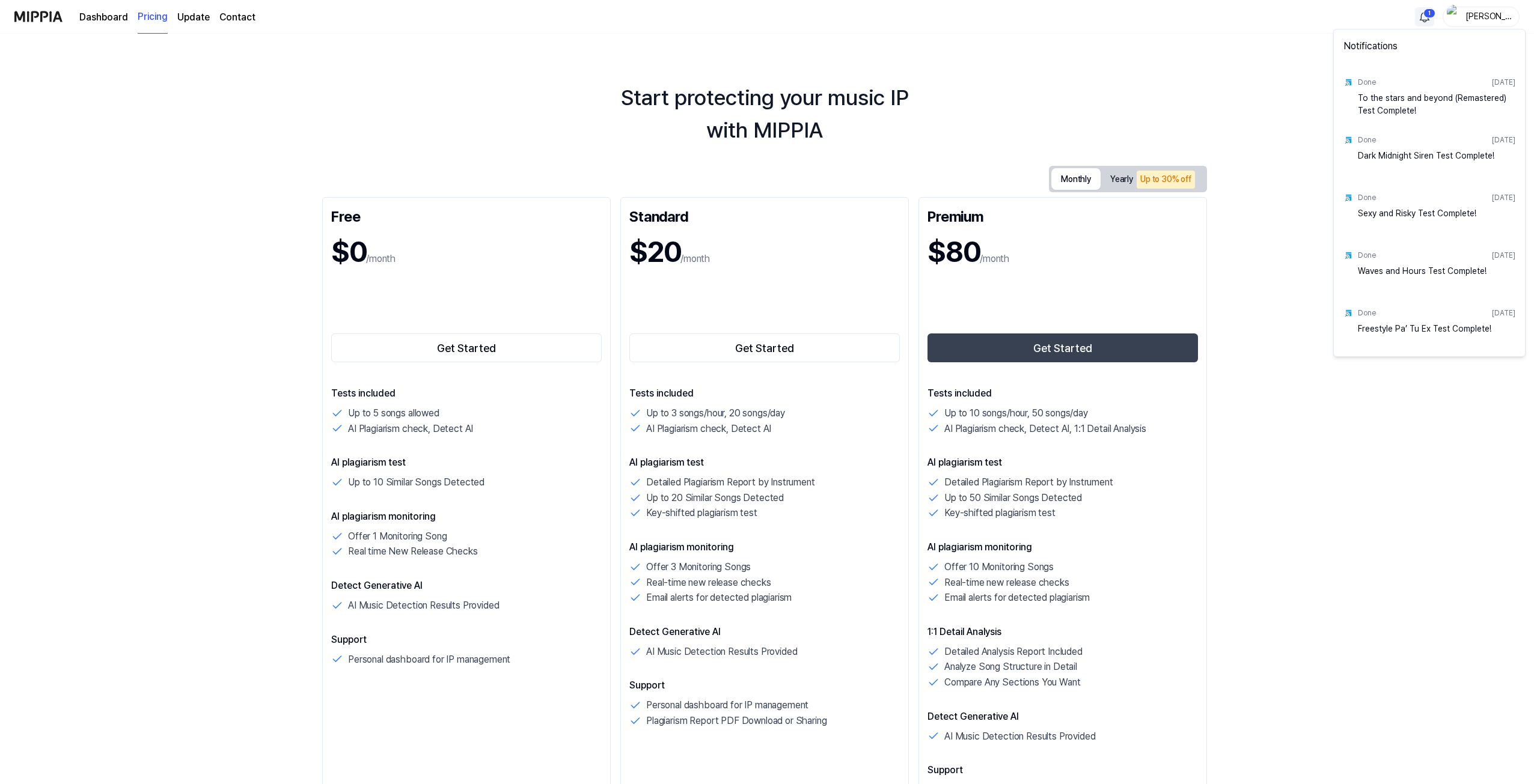
click at [1424, 17] on html "Dashboard Pricing Update Contact 1 [PERSON_NAME] Start protecting your music IP…" at bounding box center [767, 392] width 1534 height 784
click at [1173, 116] on html "Dashboard Pricing Update Contact [PERSON_NAME] Start protecting your music IP w…" at bounding box center [769, 392] width 1539 height 784
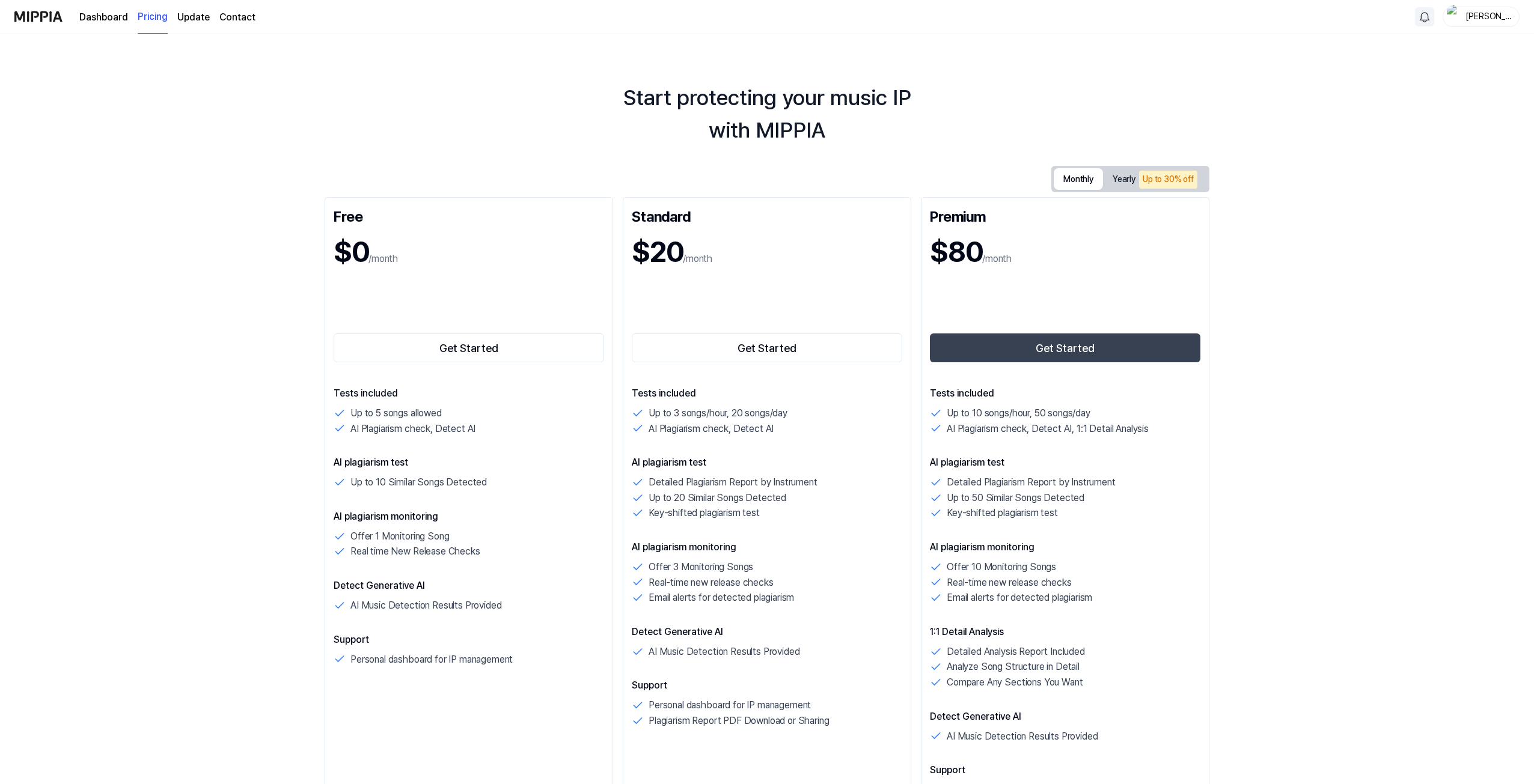
click at [1136, 175] on button "Yearly Up to 30% off" at bounding box center [1155, 179] width 104 height 25
